Goal: Task Accomplishment & Management: Manage account settings

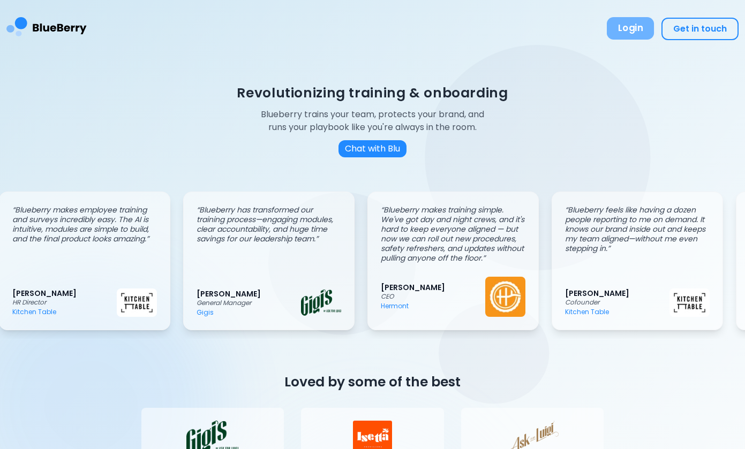
click at [629, 32] on button "Login" at bounding box center [630, 28] width 47 height 22
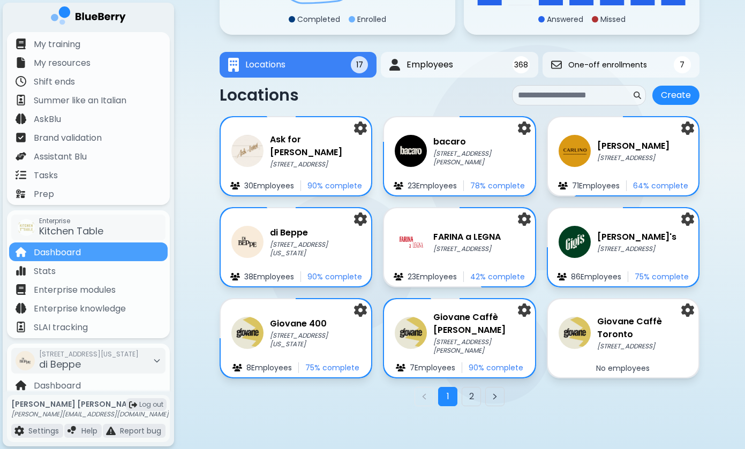
scroll to position [135, 0]
click at [479, 396] on button "2" at bounding box center [471, 396] width 19 height 19
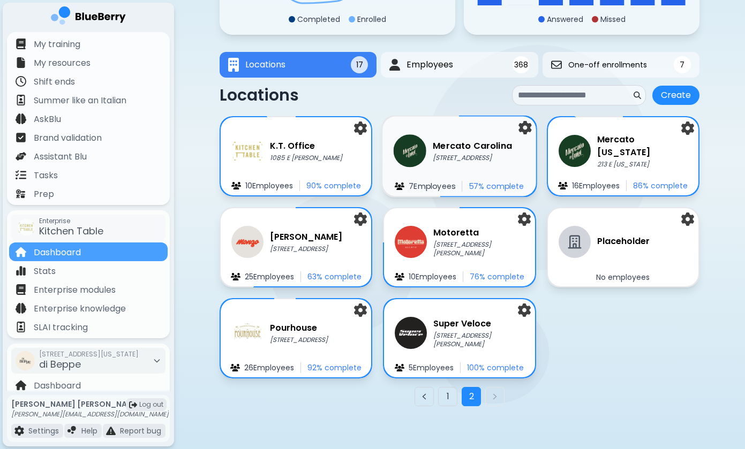
click at [457, 157] on p "[STREET_ADDRESS]" at bounding box center [472, 158] width 79 height 9
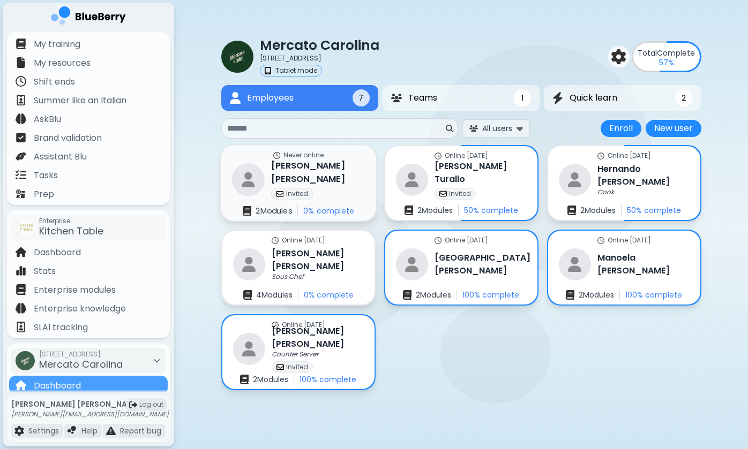
click at [336, 182] on div "[PERSON_NAME] Invited" at bounding box center [318, 180] width 94 height 40
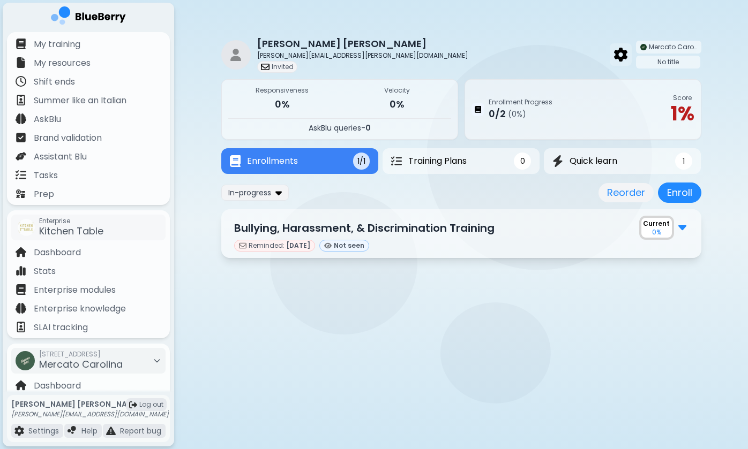
click at [616, 51] on img at bounding box center [620, 55] width 13 height 14
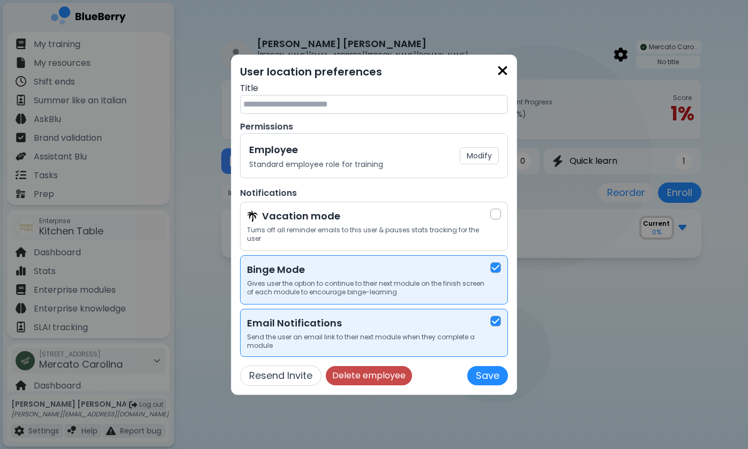
click at [375, 371] on button "Delete employee" at bounding box center [369, 375] width 86 height 19
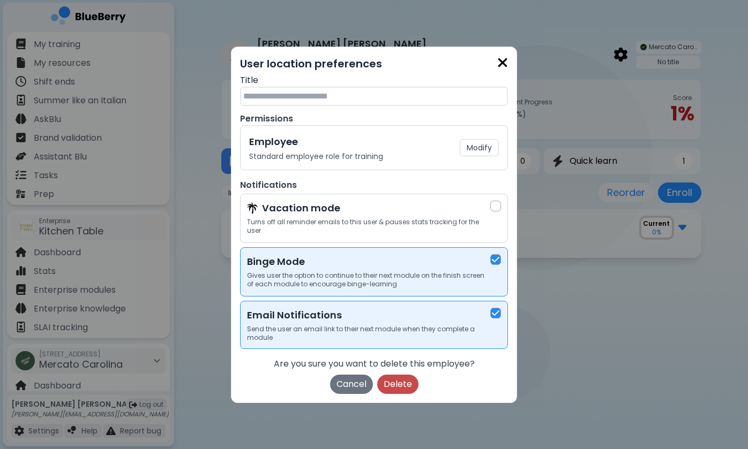
click at [401, 380] on button "Delete" at bounding box center [397, 384] width 41 height 19
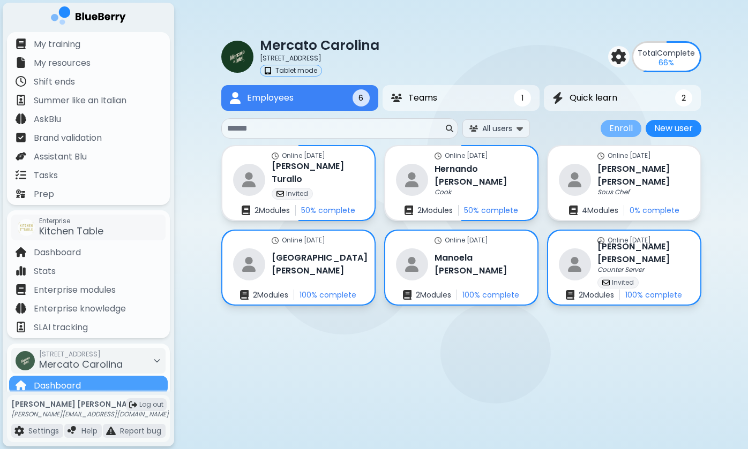
click at [627, 128] on button "Enroll" at bounding box center [620, 128] width 41 height 17
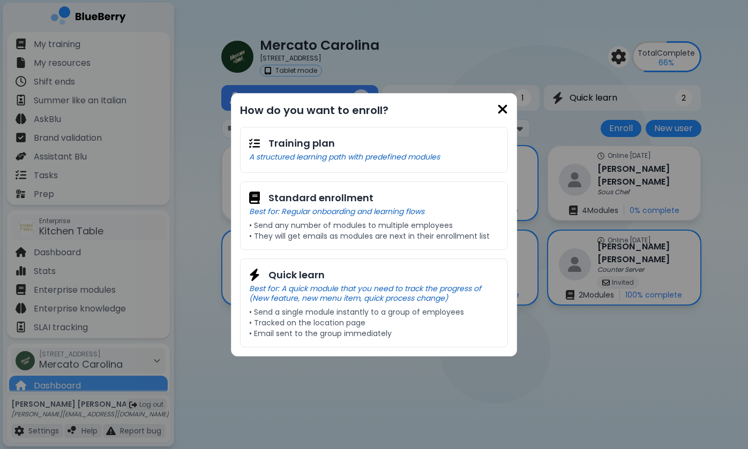
click at [503, 110] on img at bounding box center [502, 109] width 11 height 14
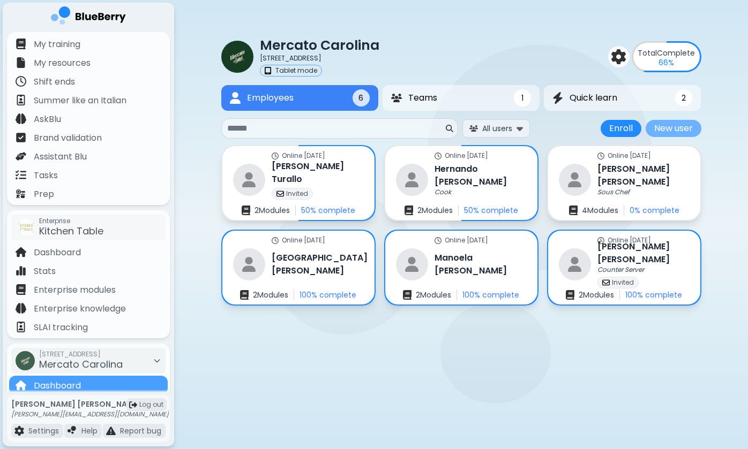
click at [661, 126] on button "New user" at bounding box center [673, 128] width 56 height 17
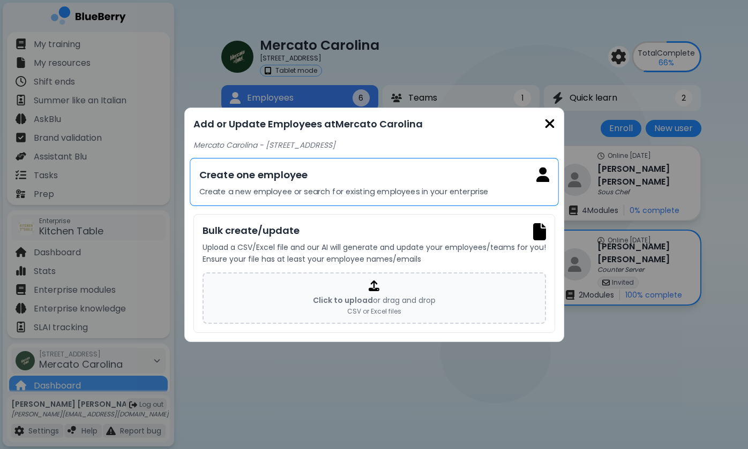
click at [331, 189] on p "Create a new employee or search for existing employees in your enterprise" at bounding box center [374, 192] width 350 height 10
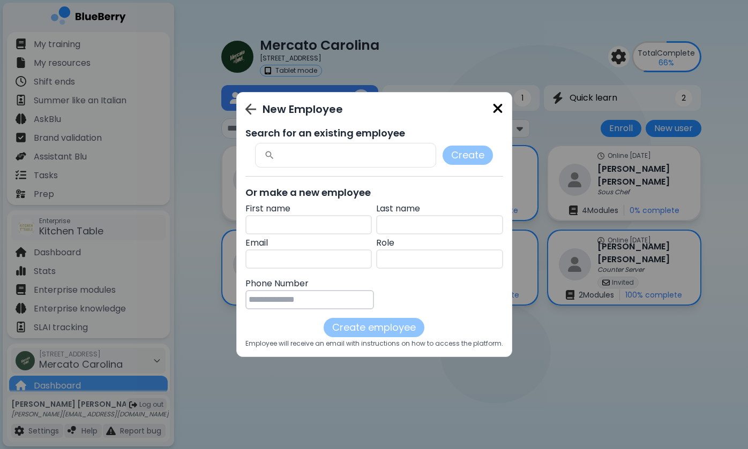
click at [325, 161] on div at bounding box center [345, 156] width 180 height 24
paste input "******"
type input "******"
click at [461, 41] on div "New Employee Search for an existing employee Create Or make a new employee Firs…" at bounding box center [374, 224] width 748 height 449
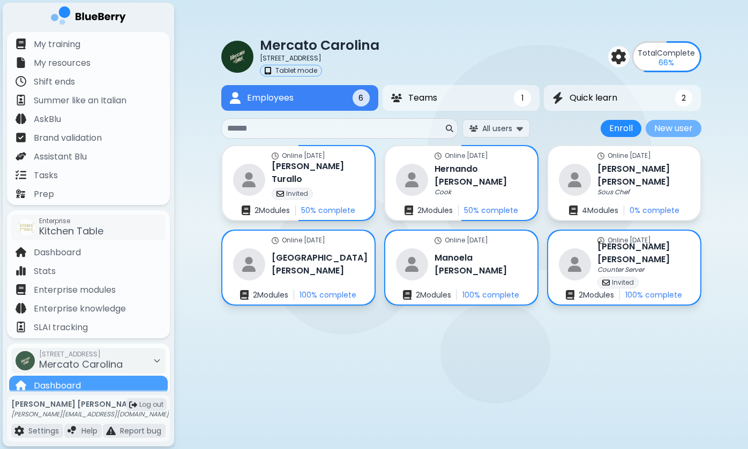
click at [662, 129] on button "New user" at bounding box center [673, 128] width 56 height 17
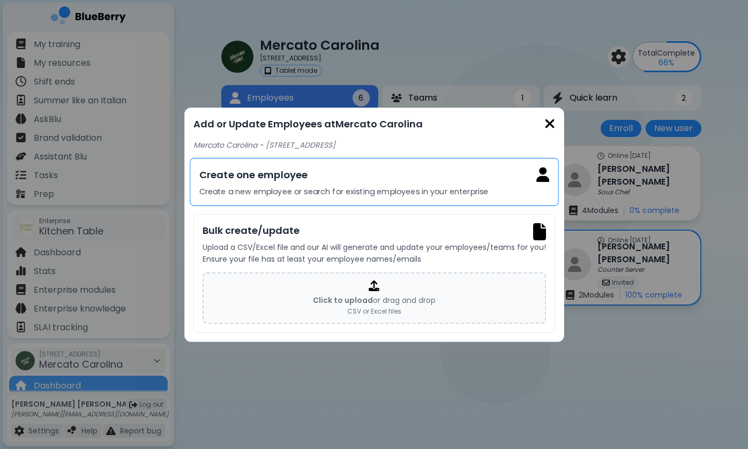
click at [342, 185] on div "Create one employee Create a new employee or search for existing employees in y…" at bounding box center [374, 182] width 369 height 48
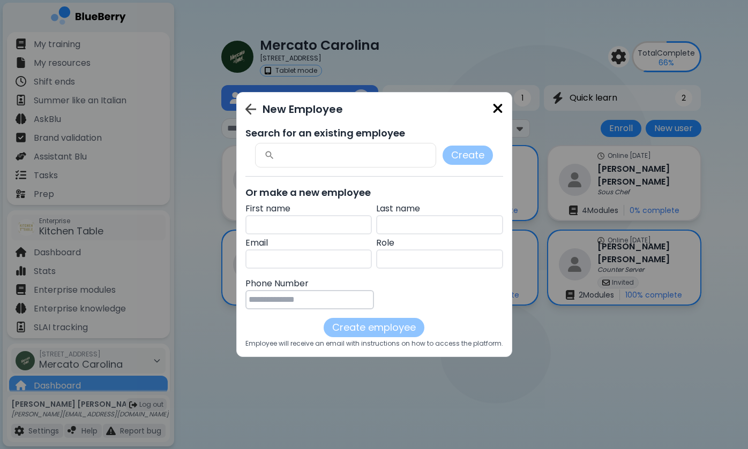
paste input "******"
type input "******"
paste input "*********"
type input "*********"
click at [407, 262] on input "text" at bounding box center [439, 259] width 127 height 19
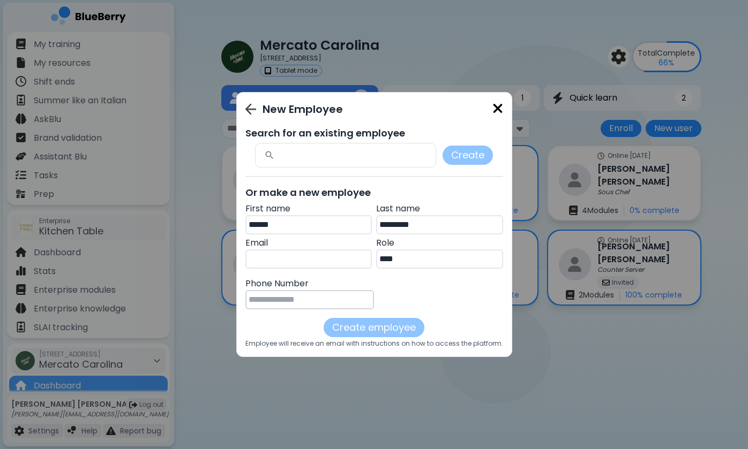
type input "****"
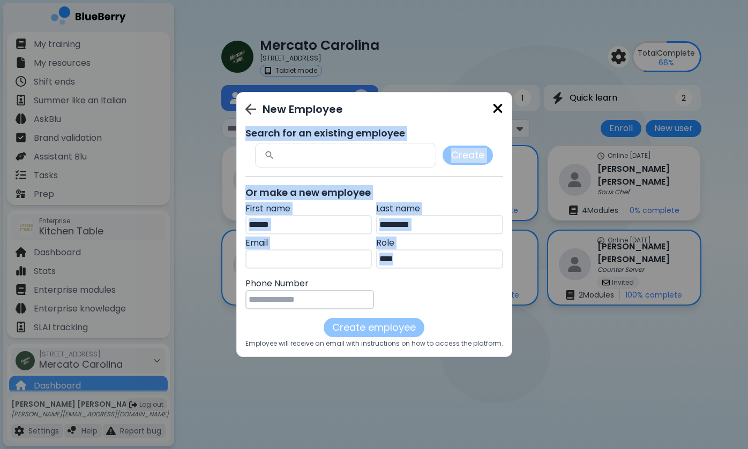
drag, startPoint x: 334, startPoint y: 109, endPoint x: 350, endPoint y: 303, distance: 194.5
click at [351, 303] on div "New Employee Search for an existing employee Create Or make a new employee Firs…" at bounding box center [374, 224] width 258 height 247
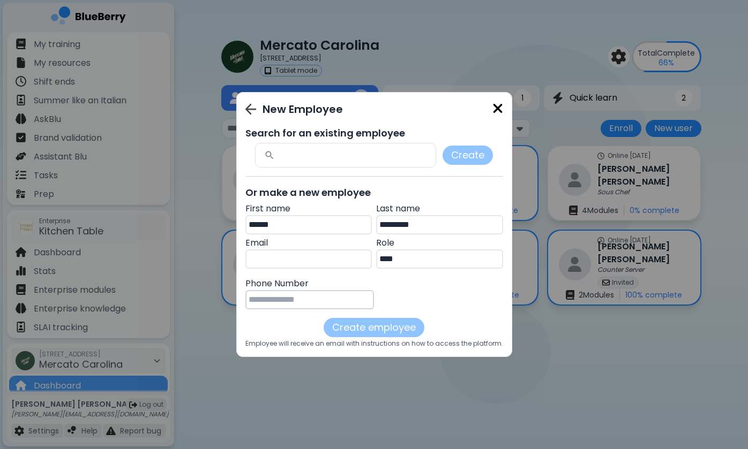
paste input "**********"
type input "**********"
paste input "**********"
type input "**********"
click at [369, 325] on button "Create employee" at bounding box center [373, 327] width 101 height 19
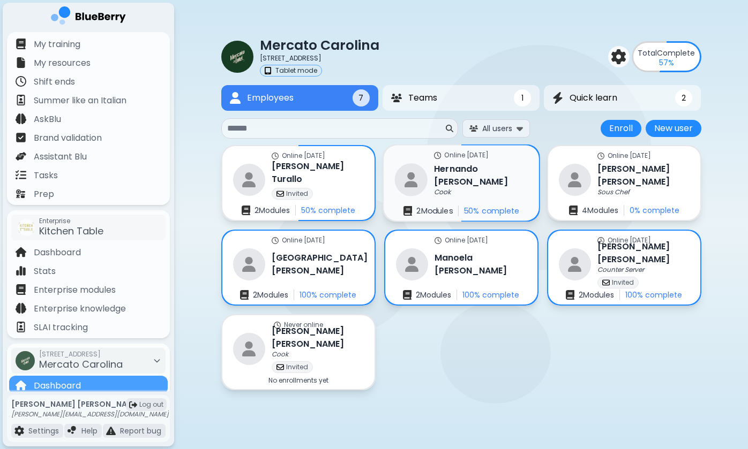
click at [502, 188] on div "Cook" at bounding box center [481, 192] width 94 height 9
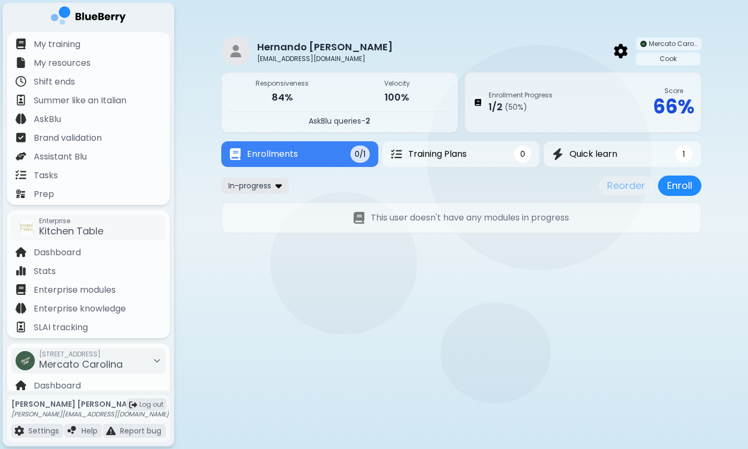
click at [273, 185] on div "In-progress" at bounding box center [254, 186] width 67 height 16
click at [269, 201] on button "All" at bounding box center [255, 207] width 62 height 16
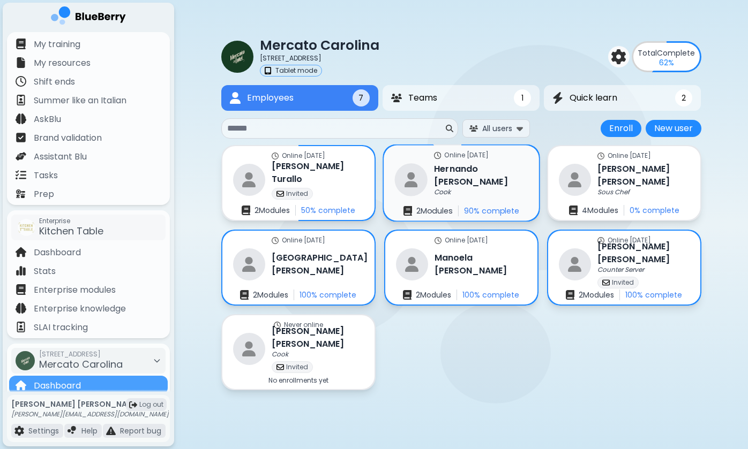
click at [471, 190] on div "Cook" at bounding box center [481, 192] width 94 height 9
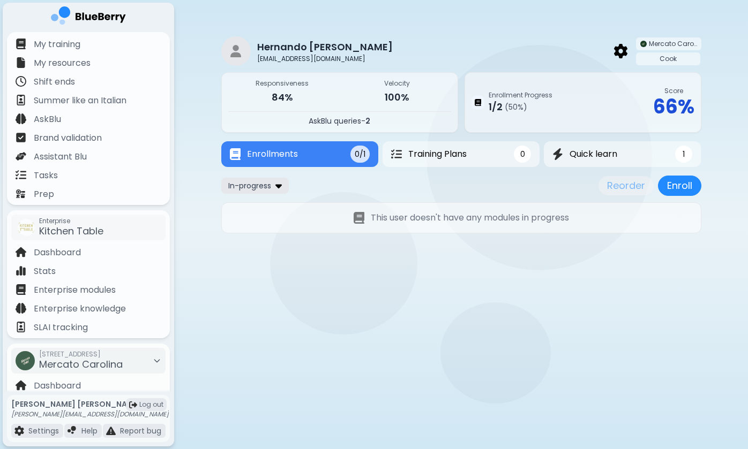
click at [277, 183] on img at bounding box center [278, 185] width 6 height 10
click at [273, 207] on button "All" at bounding box center [255, 207] width 62 height 16
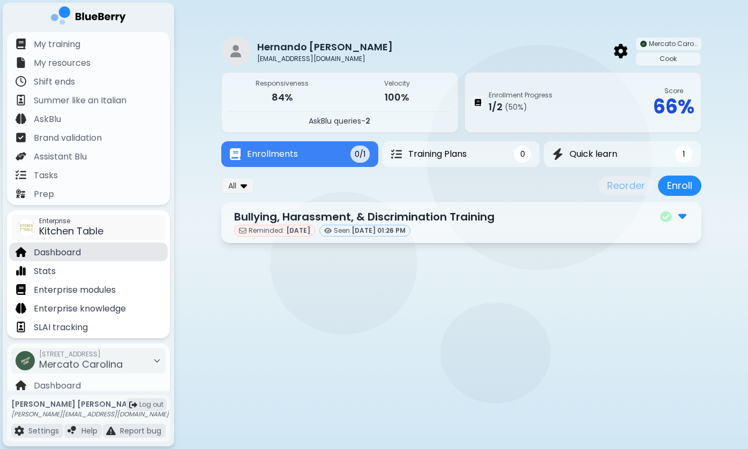
click at [80, 250] on p "Dashboard" at bounding box center [57, 252] width 47 height 13
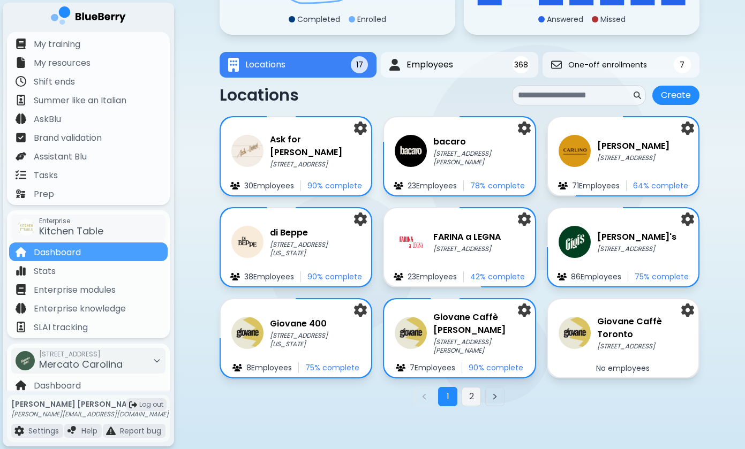
click at [465, 401] on button "2" at bounding box center [471, 396] width 19 height 19
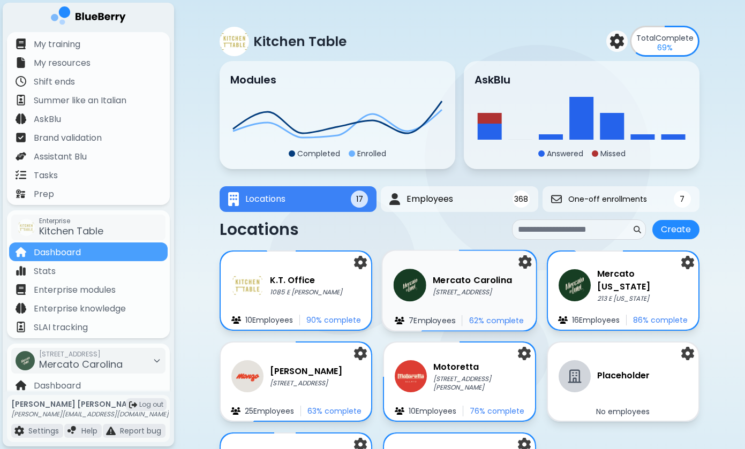
click at [473, 275] on h3 "Mercato Carolina" at bounding box center [472, 280] width 79 height 13
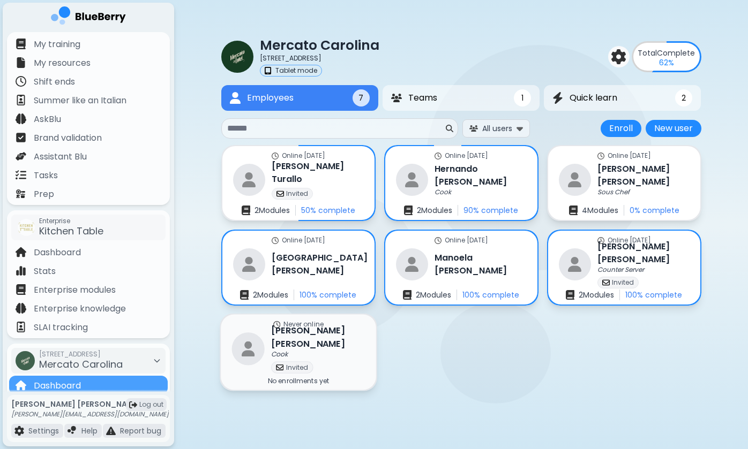
click at [304, 342] on h3 "[PERSON_NAME]" at bounding box center [318, 338] width 94 height 26
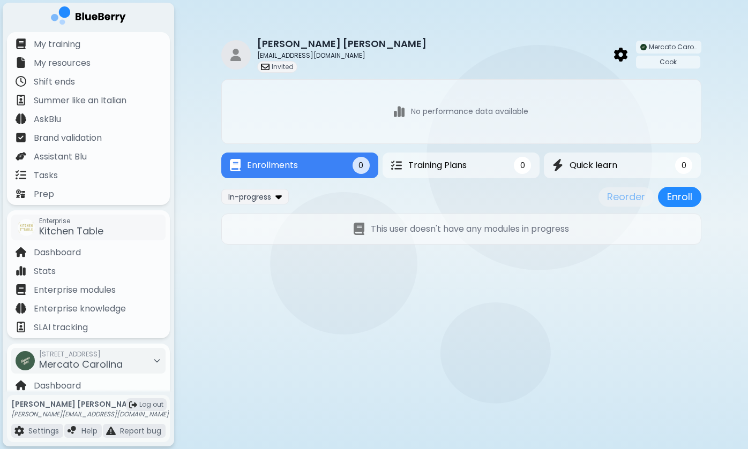
click at [611, 200] on div "Reorder Enroll" at bounding box center [649, 197] width 103 height 20
click at [677, 193] on button "Enroll" at bounding box center [679, 197] width 43 height 20
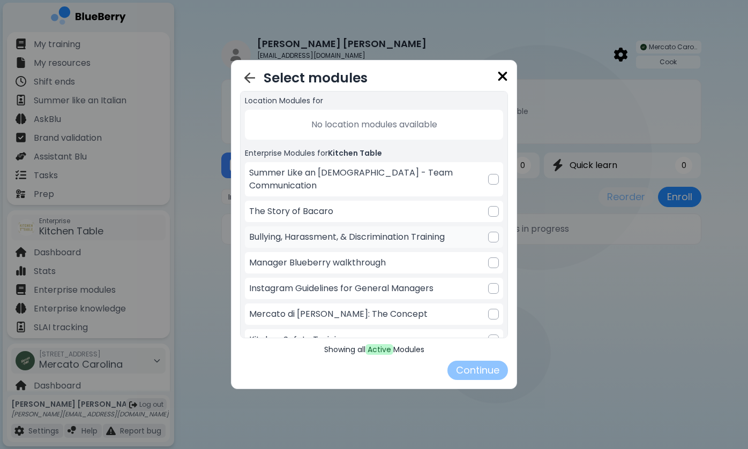
click at [489, 232] on div at bounding box center [493, 237] width 11 height 11
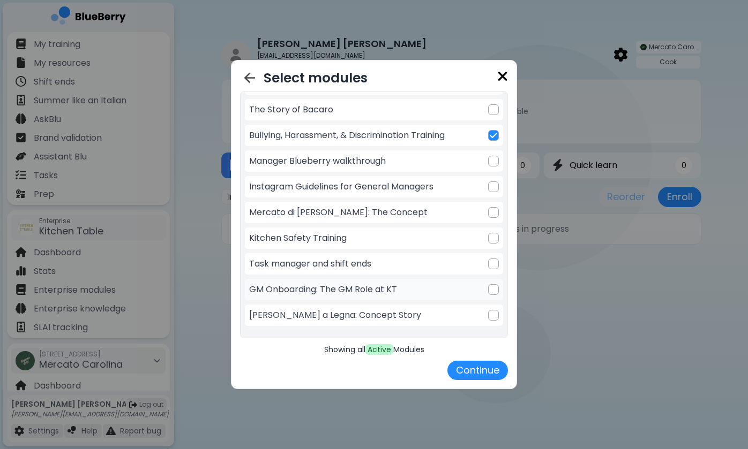
scroll to position [101, 0]
click at [494, 233] on div at bounding box center [493, 238] width 11 height 11
click at [492, 235] on img at bounding box center [492, 239] width 7 height 9
click at [479, 376] on button "Continue" at bounding box center [477, 370] width 61 height 19
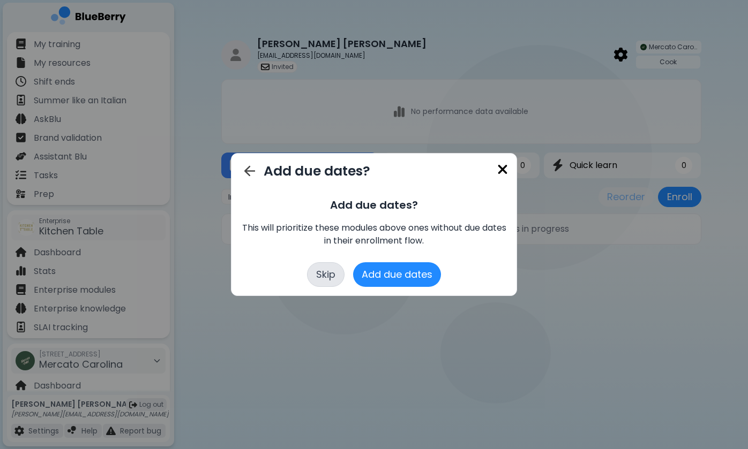
click at [328, 275] on button "Skip" at bounding box center [325, 274] width 37 height 25
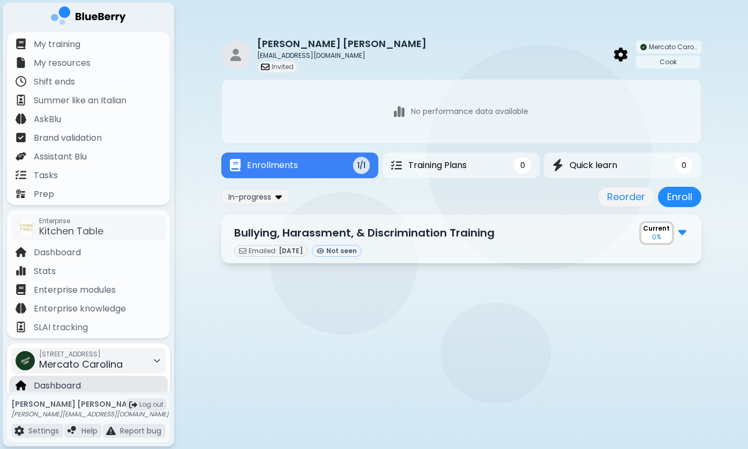
click at [106, 382] on div "Dashboard" at bounding box center [88, 385] width 159 height 19
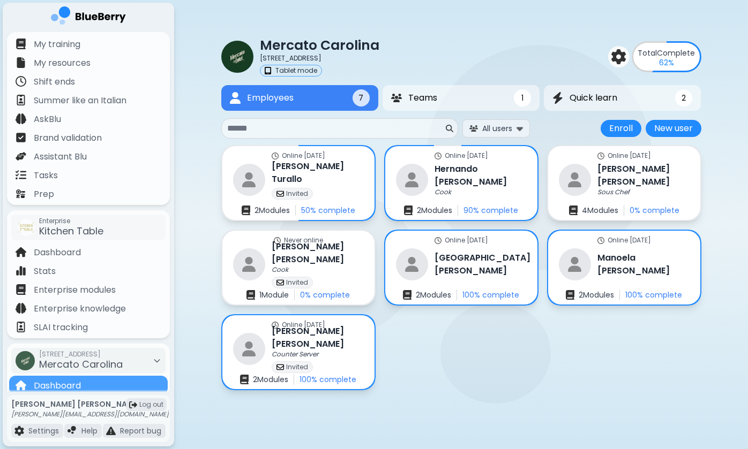
click at [126, 16] on div at bounding box center [88, 17] width 171 height 29
click at [109, 17] on img at bounding box center [88, 17] width 75 height 22
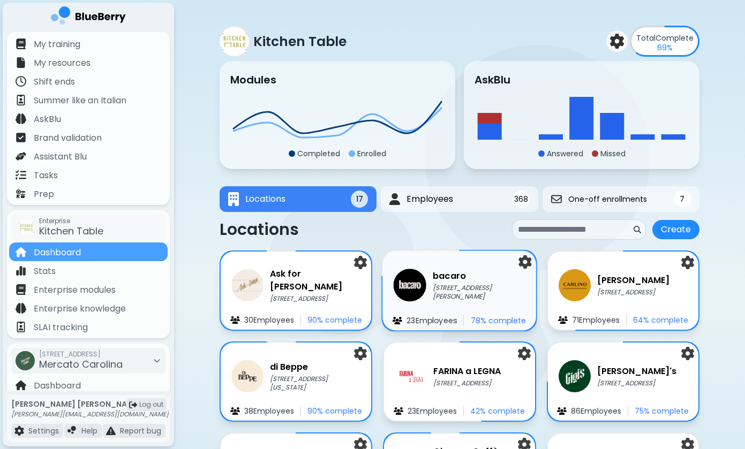
click at [485, 291] on p "[STREET_ADDRESS][PERSON_NAME]" at bounding box center [479, 293] width 93 height 18
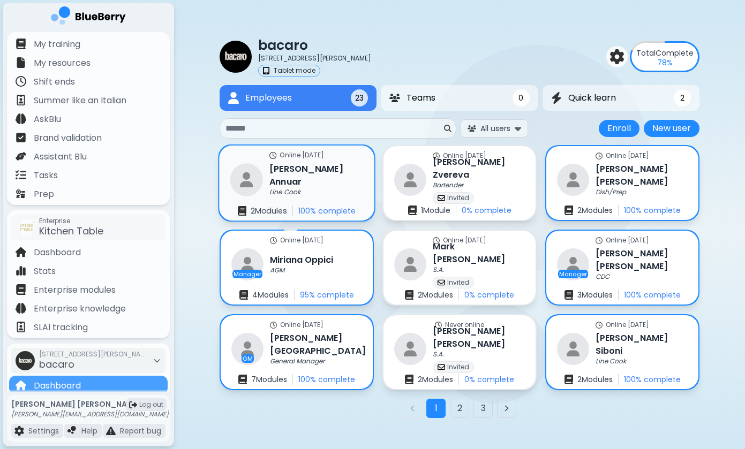
click at [333, 179] on h3 "[PERSON_NAME]" at bounding box center [316, 175] width 94 height 26
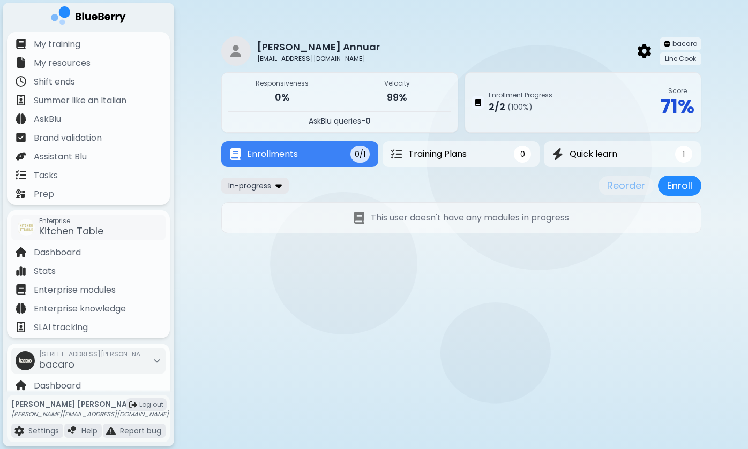
click at [275, 185] on div "In-progress" at bounding box center [254, 186] width 67 height 16
click at [271, 202] on button "All" at bounding box center [255, 207] width 62 height 16
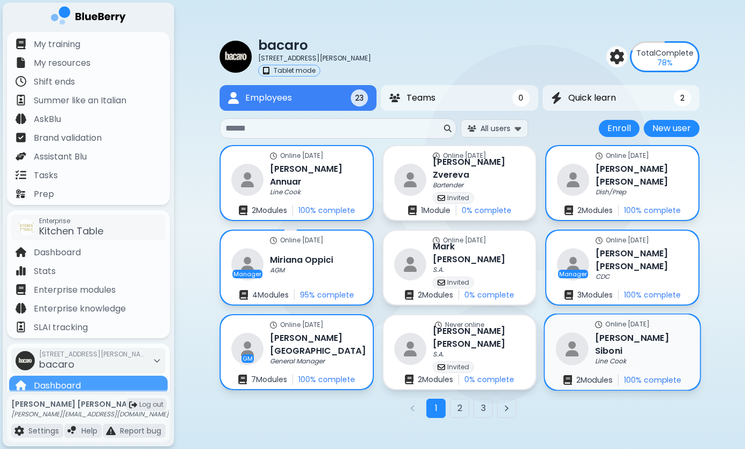
click at [582, 348] on img at bounding box center [572, 349] width 33 height 33
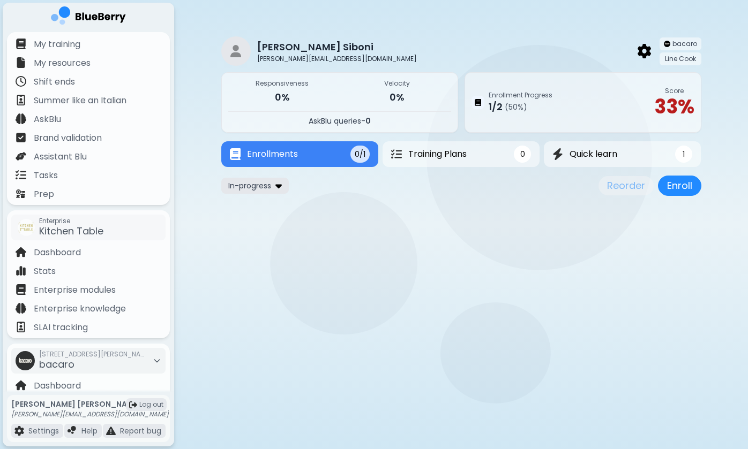
click at [264, 185] on span "In-progress" at bounding box center [249, 186] width 43 height 10
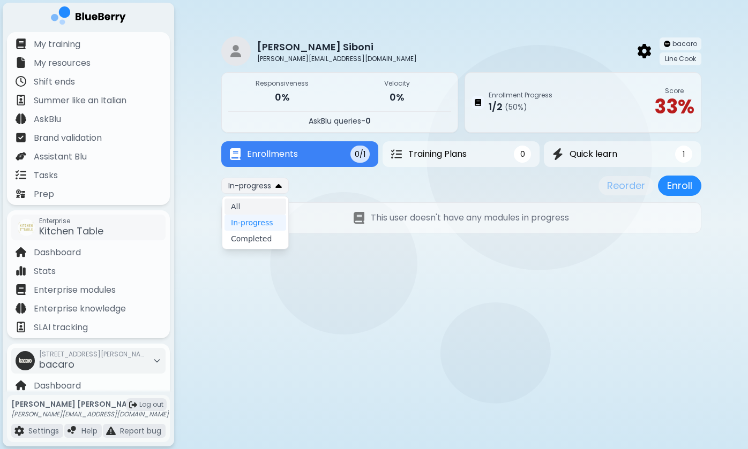
click at [262, 208] on button "All" at bounding box center [255, 207] width 62 height 16
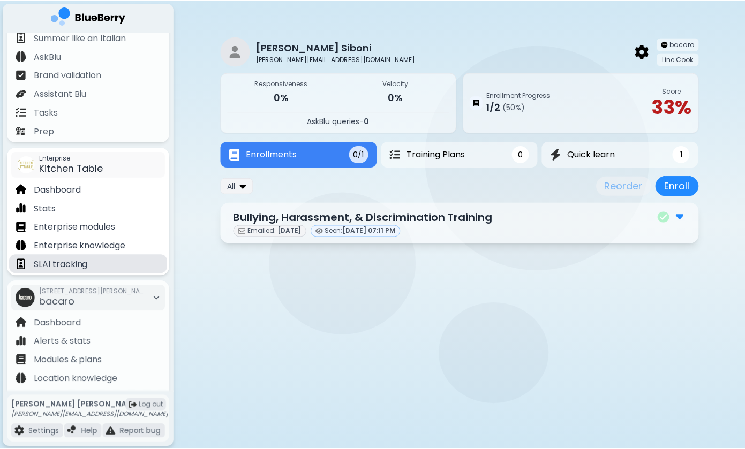
scroll to position [78, 0]
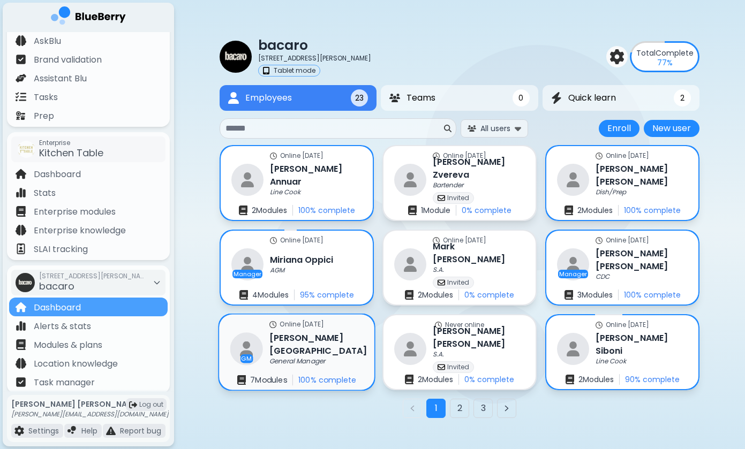
click at [316, 346] on h3 "[PERSON_NAME]" at bounding box center [318, 344] width 98 height 26
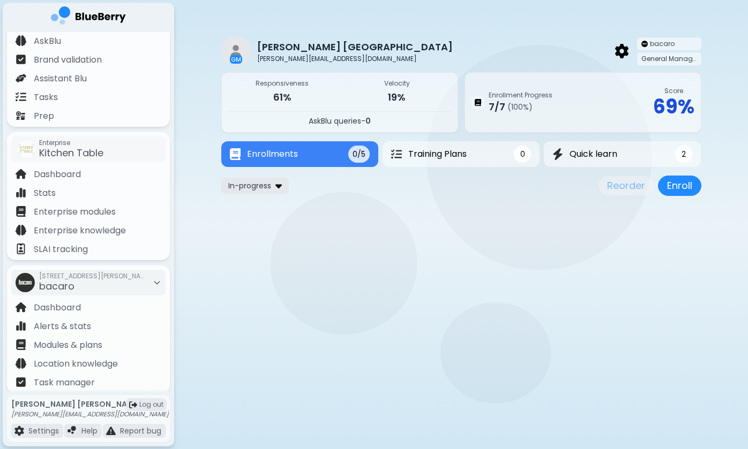
click at [270, 181] on span "In-progress" at bounding box center [249, 186] width 43 height 10
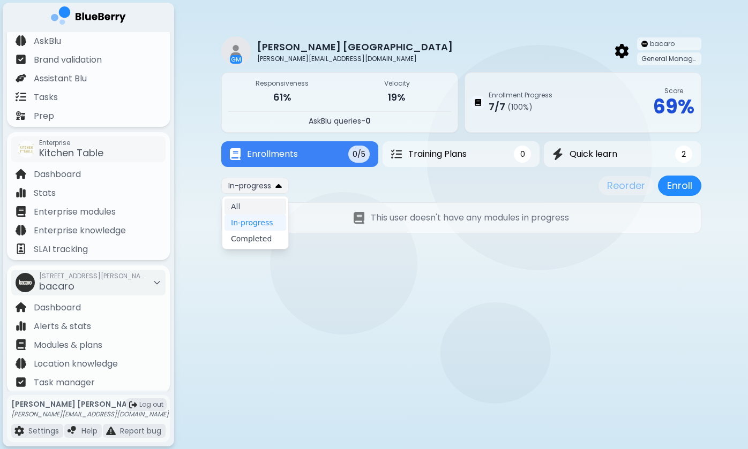
click at [271, 206] on button "All" at bounding box center [255, 207] width 62 height 16
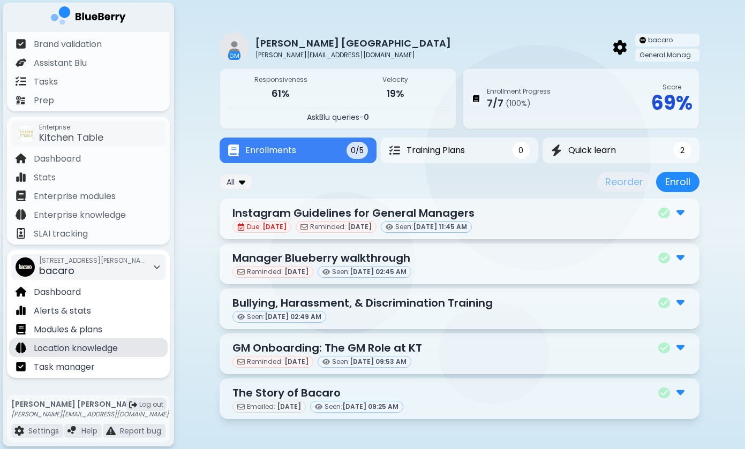
scroll to position [94, 0]
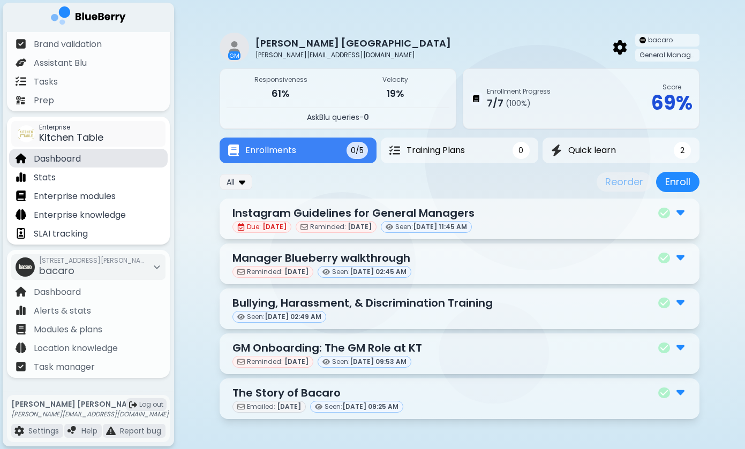
click at [87, 156] on div "Dashboard" at bounding box center [88, 158] width 159 height 19
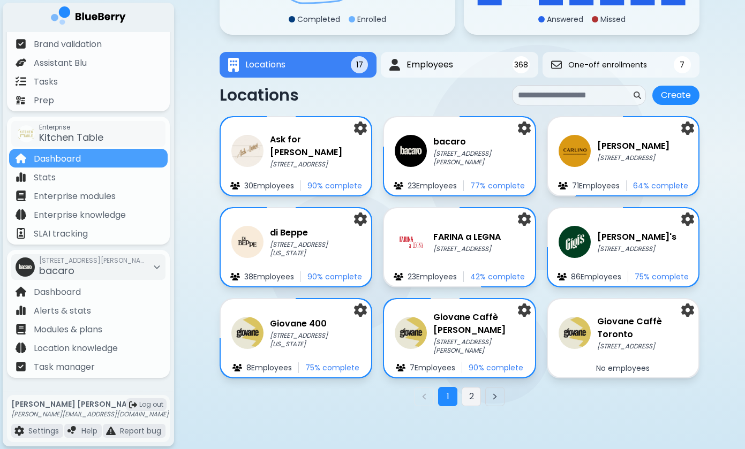
click at [469, 403] on button "2" at bounding box center [471, 396] width 19 height 19
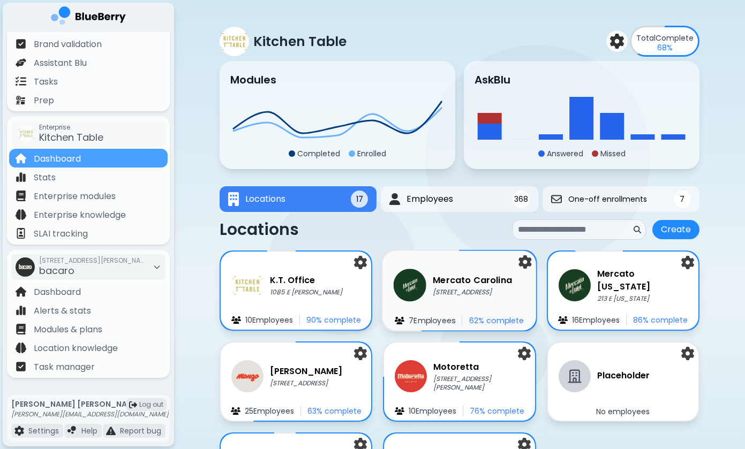
click at [458, 293] on p "[STREET_ADDRESS]" at bounding box center [472, 292] width 79 height 9
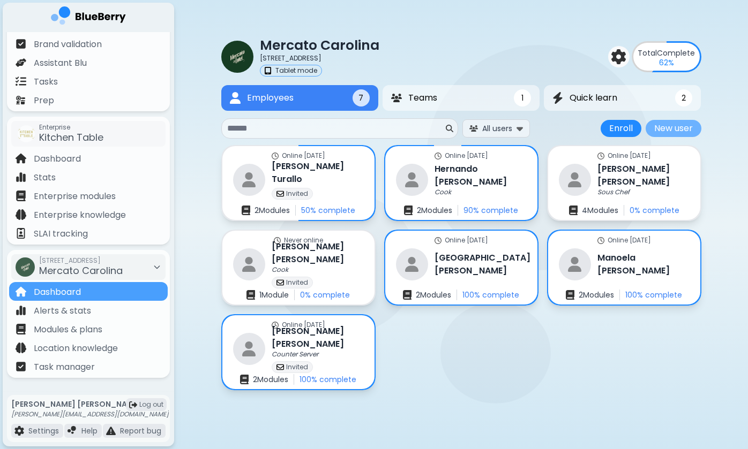
click at [680, 132] on button "New user" at bounding box center [673, 128] width 56 height 17
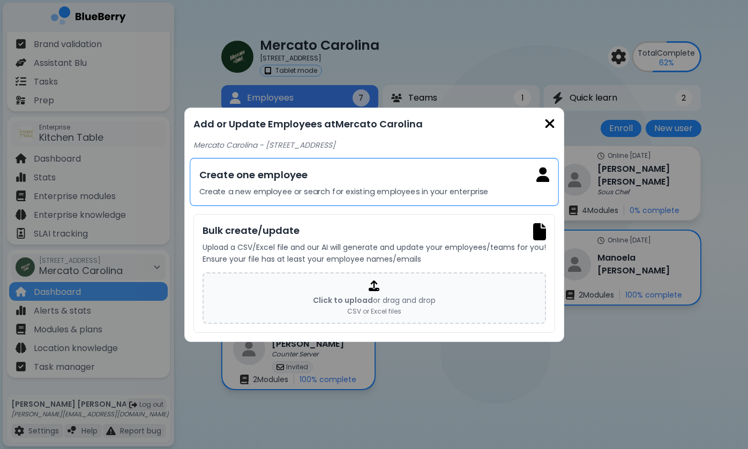
click at [393, 192] on p "Create a new employee or search for existing employees in your enterprise" at bounding box center [374, 192] width 350 height 10
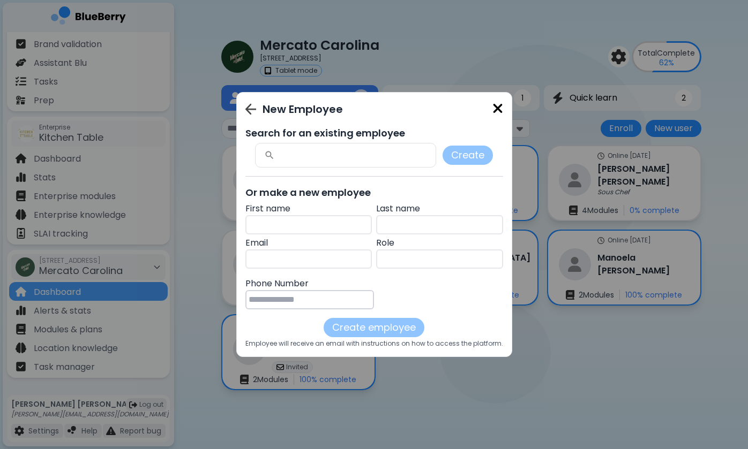
paste input "********"
type input "********"
click at [452, 213] on p "Last name" at bounding box center [439, 208] width 127 height 13
paste input "*****"
type input "*****"
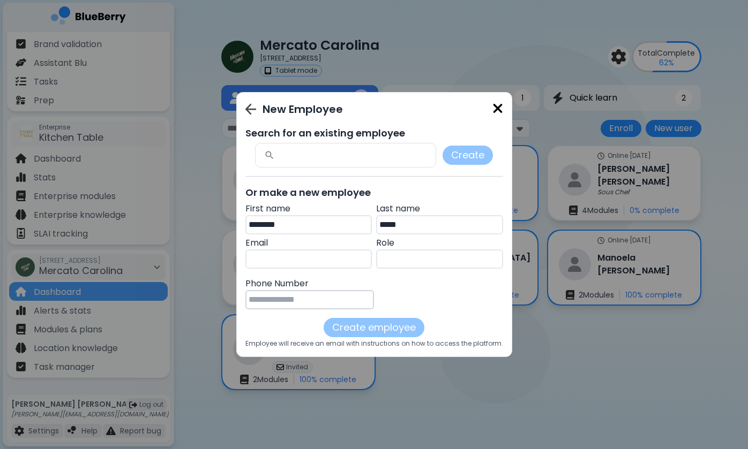
click at [436, 265] on input "text" at bounding box center [439, 259] width 127 height 19
drag, startPoint x: 416, startPoint y: 257, endPoint x: 384, endPoint y: 256, distance: 31.1
click at [384, 256] on input "**********" at bounding box center [439, 259] width 127 height 19
type input "**********"
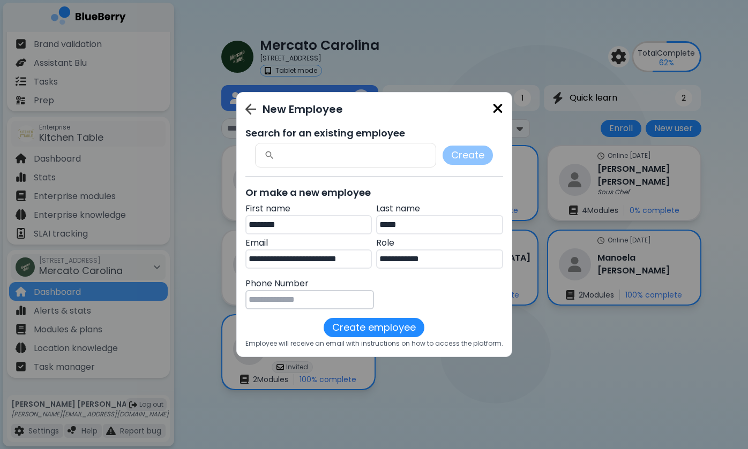
type input "**********"
paste input "**********"
type input "**********"
click at [389, 328] on button "Create employee" at bounding box center [373, 327] width 101 height 19
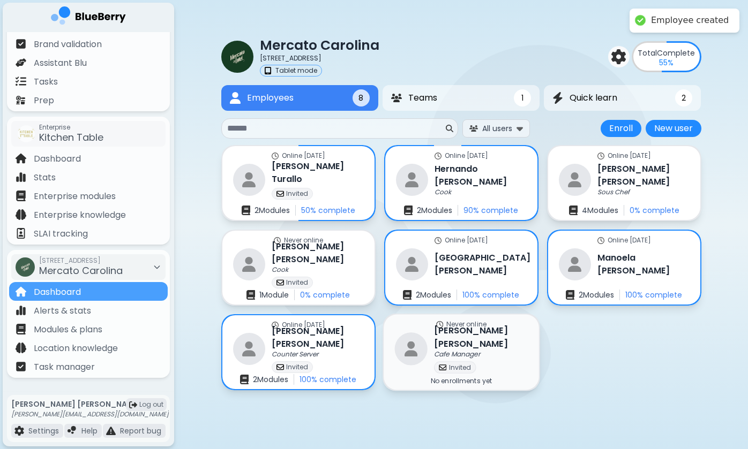
click at [421, 338] on img at bounding box center [410, 349] width 33 height 33
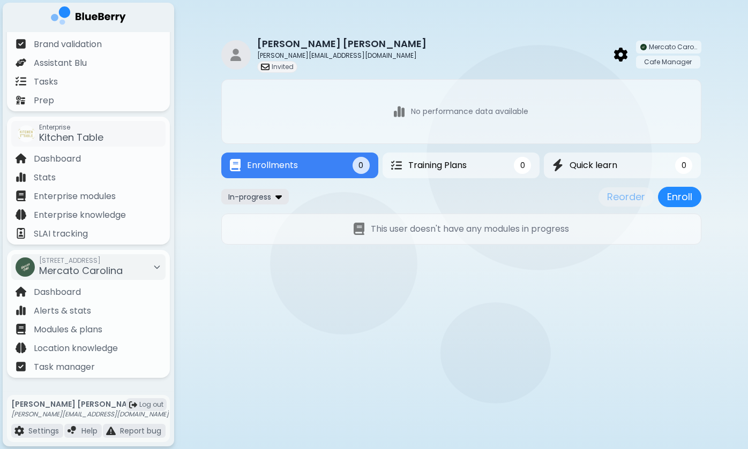
click at [278, 193] on img at bounding box center [278, 197] width 6 height 10
click at [667, 198] on button "Enroll" at bounding box center [679, 197] width 43 height 20
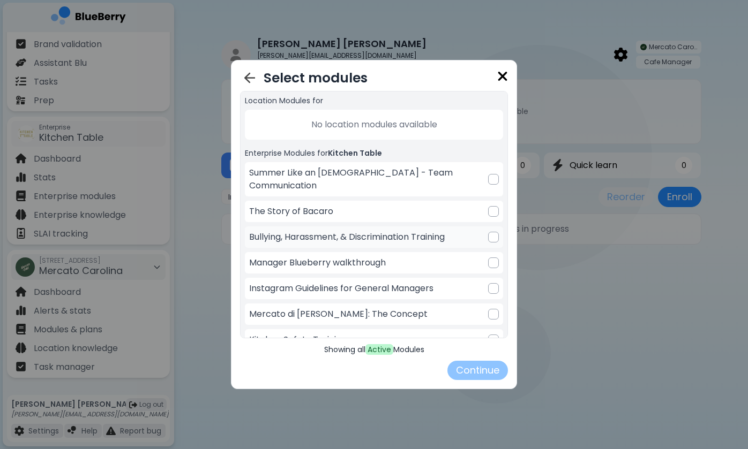
click at [489, 232] on div at bounding box center [493, 237] width 11 height 11
click at [493, 258] on div at bounding box center [493, 263] width 11 height 11
click at [491, 283] on div at bounding box center [493, 288] width 11 height 11
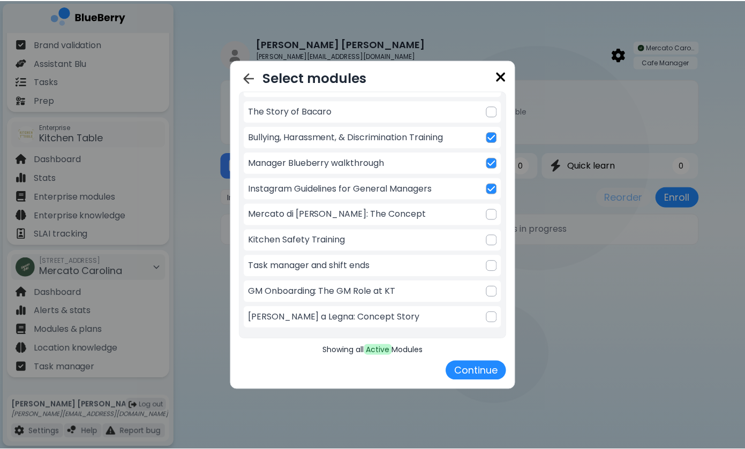
scroll to position [101, 0]
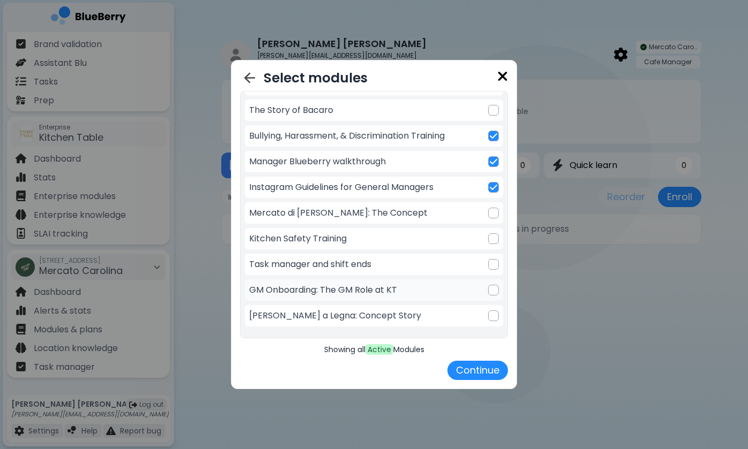
click at [491, 285] on div at bounding box center [493, 290] width 11 height 11
click at [472, 367] on button "Continue" at bounding box center [477, 370] width 61 height 19
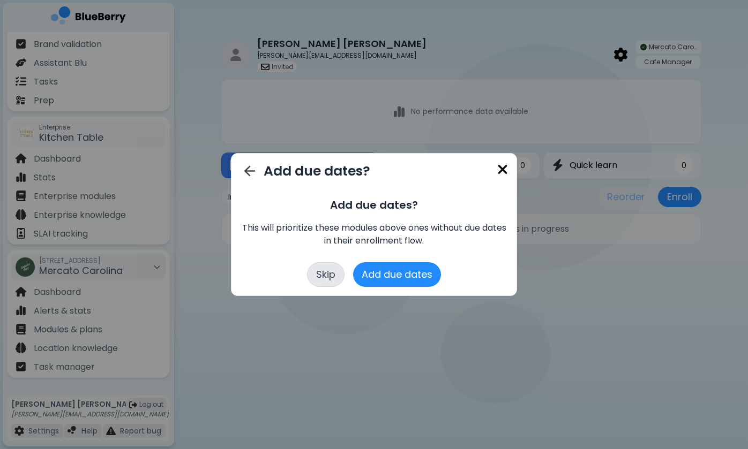
click at [337, 269] on button "Skip" at bounding box center [325, 274] width 37 height 25
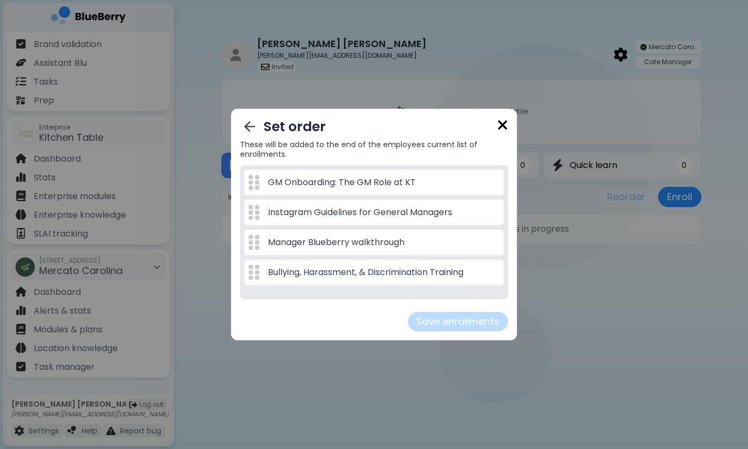
click at [425, 322] on button "Save enrollments" at bounding box center [458, 321] width 100 height 19
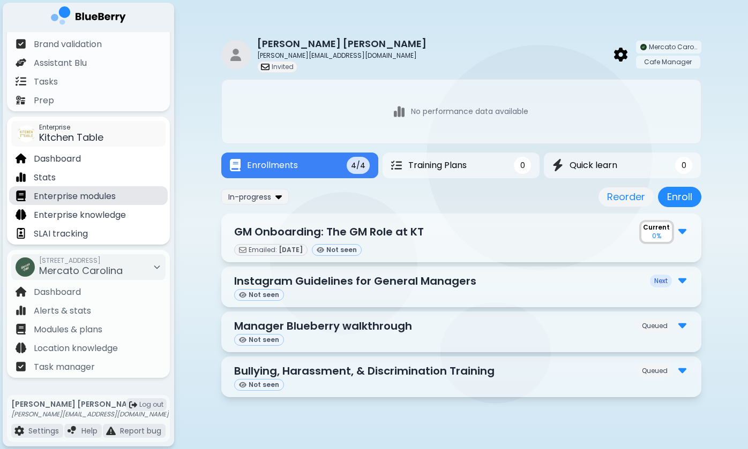
click at [77, 197] on p "Enterprise modules" at bounding box center [75, 196] width 82 height 13
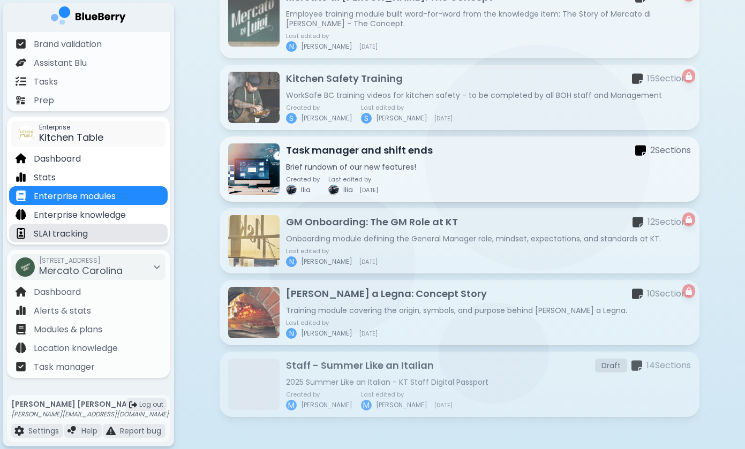
scroll to position [761, 0]
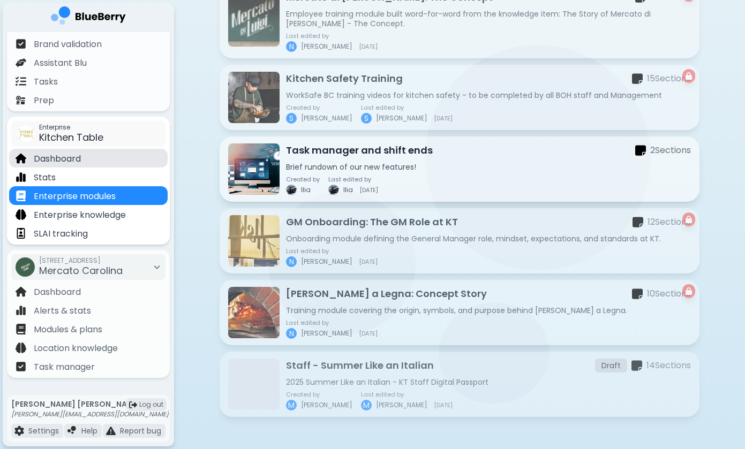
click at [96, 154] on div "Dashboard" at bounding box center [88, 158] width 159 height 19
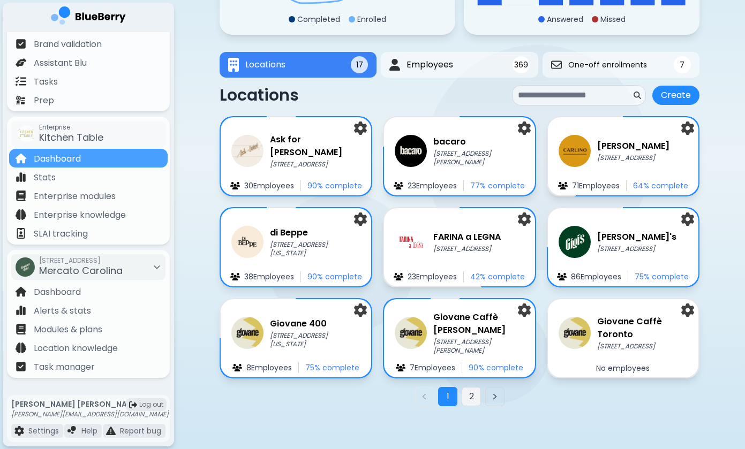
click at [471, 401] on button "2" at bounding box center [471, 396] width 19 height 19
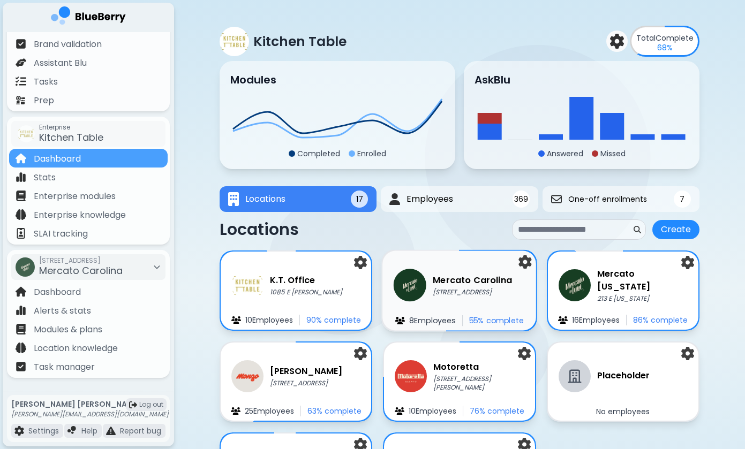
click at [471, 288] on p "[STREET_ADDRESS]" at bounding box center [472, 292] width 79 height 9
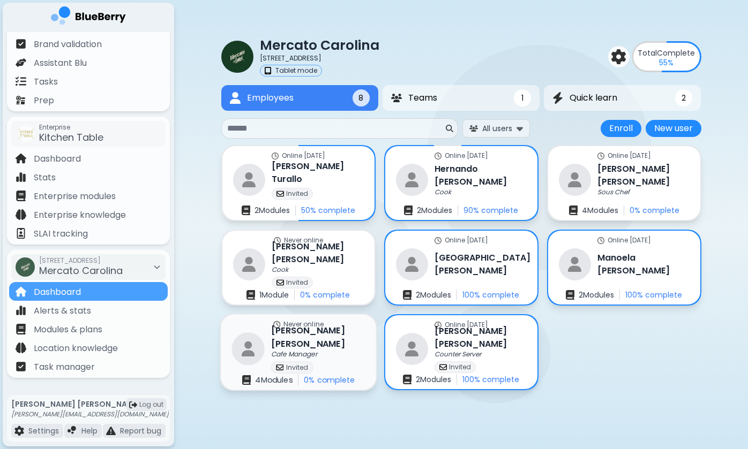
click at [353, 348] on div "Never online [PERSON_NAME] Cafe Manager Invited 4 Module s 0 % complete" at bounding box center [298, 353] width 155 height 76
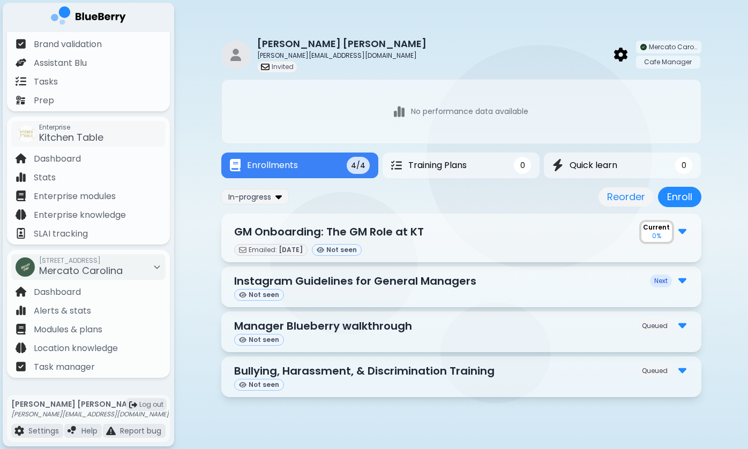
click at [681, 236] on img at bounding box center [682, 231] width 8 height 14
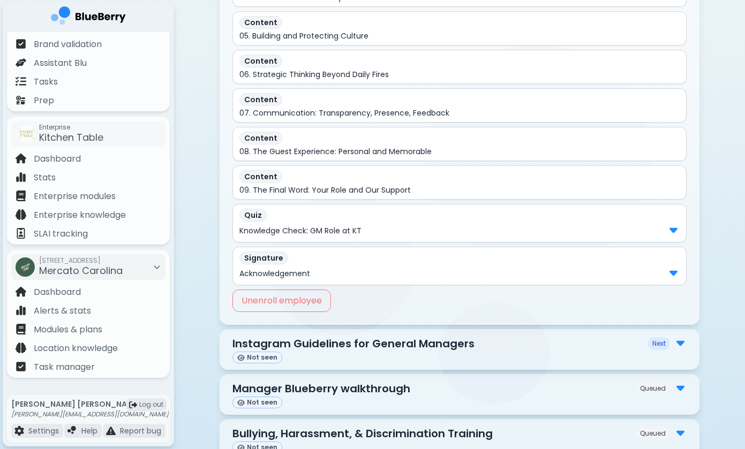
scroll to position [451, 0]
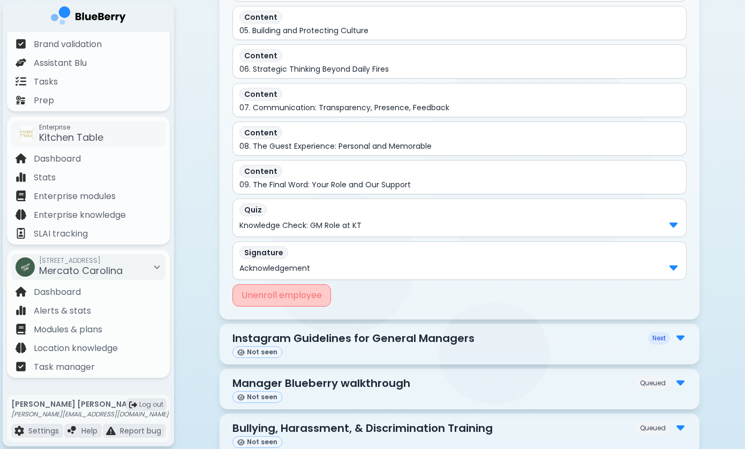
click at [312, 299] on button "Unenroll employee" at bounding box center [281, 295] width 99 height 22
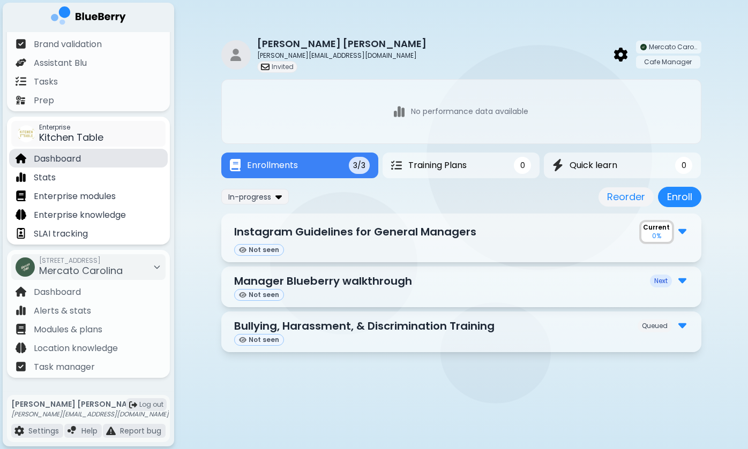
click at [71, 159] on p "Dashboard" at bounding box center [57, 159] width 47 height 13
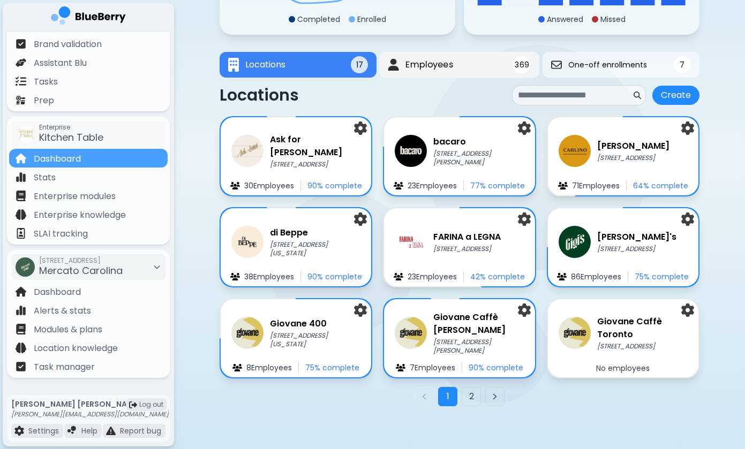
scroll to position [135, 0]
